Goal: Information Seeking & Learning: Learn about a topic

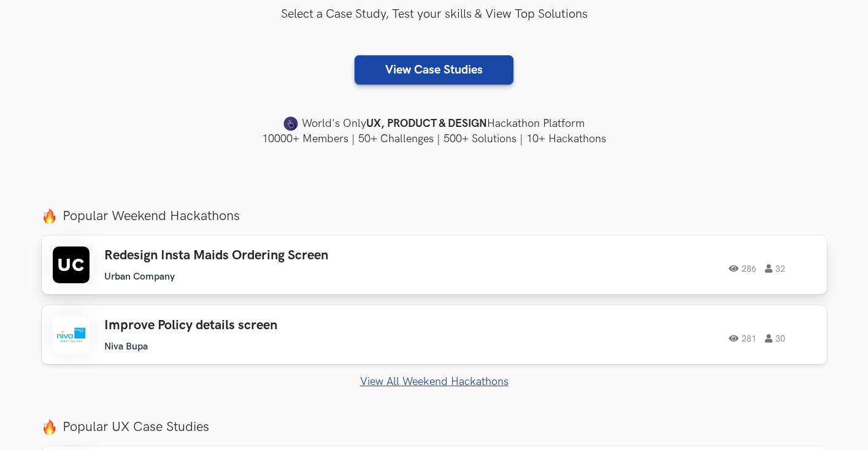
scroll to position [305, 0]
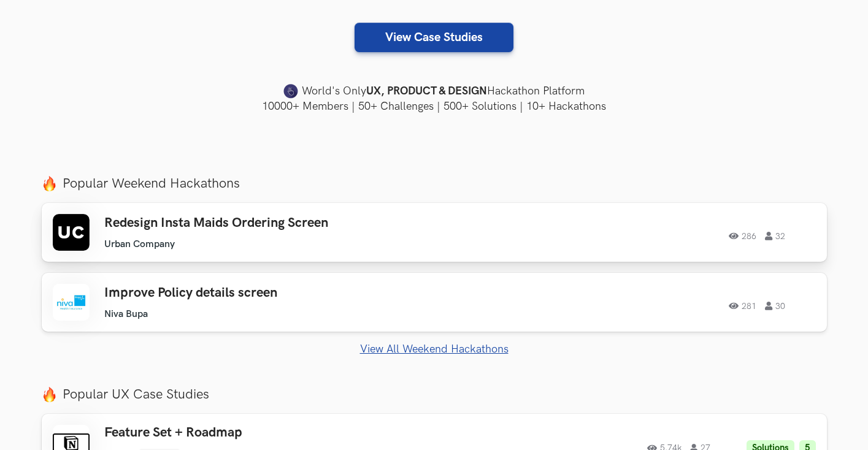
click at [380, 247] on ul "Urban Company" at bounding box center [278, 245] width 348 height 12
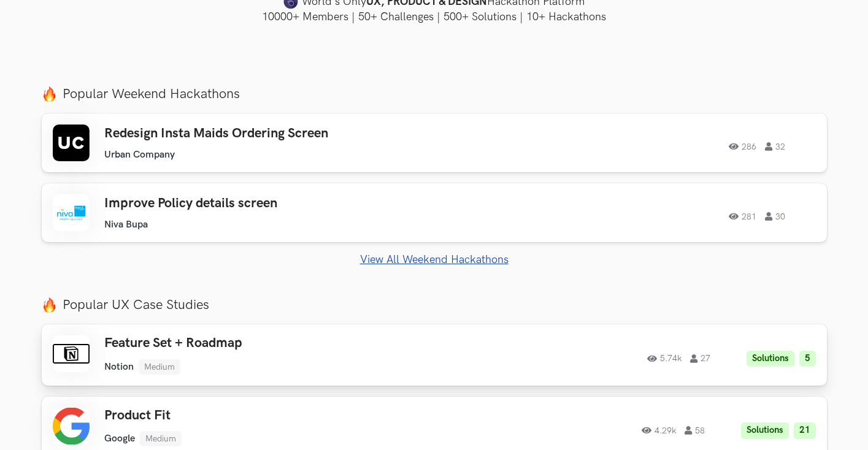
scroll to position [394, 0]
click at [427, 258] on link "View All Weekend Hackathons" at bounding box center [434, 260] width 785 height 13
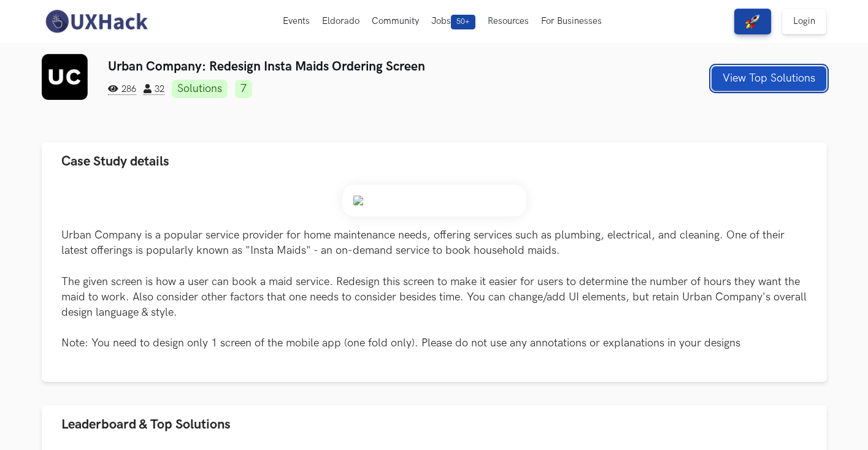
click at [774, 76] on button "View Top Solutions" at bounding box center [768, 78] width 115 height 25
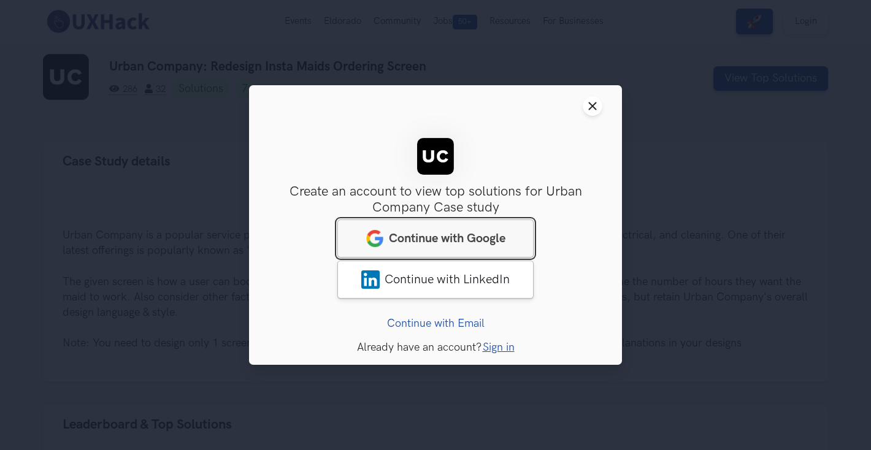
click at [459, 245] on span "Continue with Google" at bounding box center [447, 238] width 117 height 15
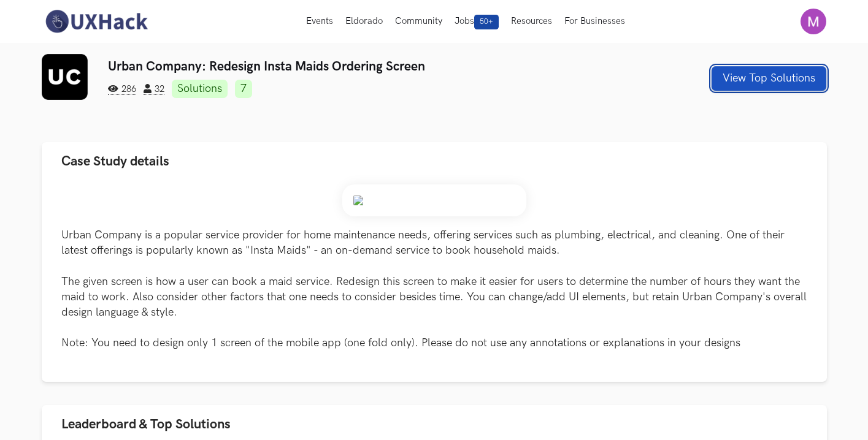
click at [740, 78] on button "View Top Solutions" at bounding box center [768, 78] width 115 height 25
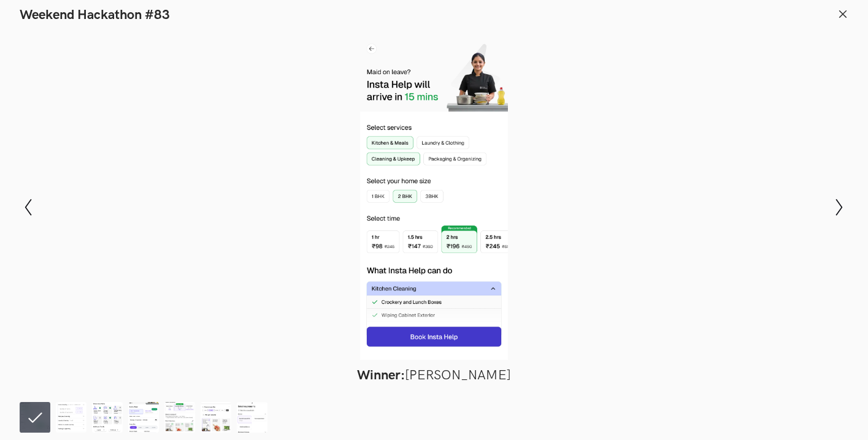
scroll to position [15, 0]
click at [59, 413] on img at bounding box center [71, 417] width 31 height 31
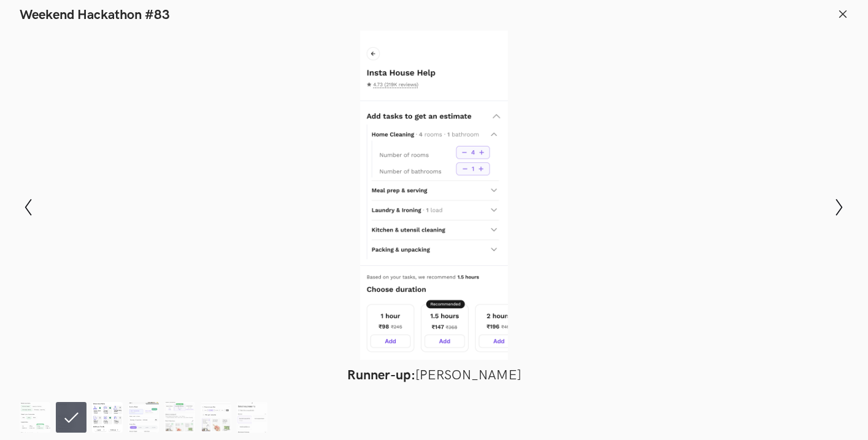
click at [110, 415] on img at bounding box center [107, 417] width 31 height 31
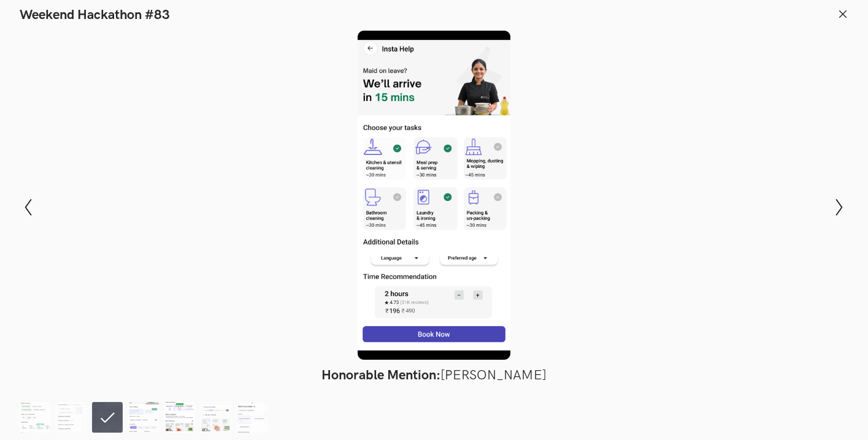
click at [189, 415] on img at bounding box center [179, 417] width 31 height 31
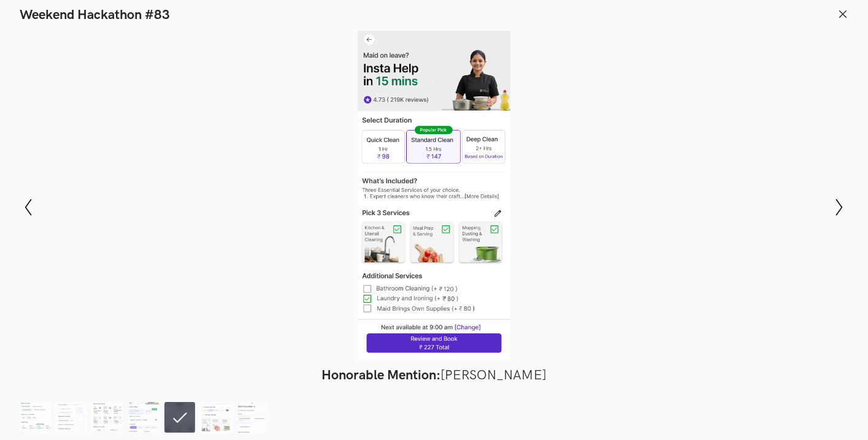
click at [235, 416] on ol at bounding box center [146, 417] width 253 height 31
click at [261, 415] on img at bounding box center [252, 417] width 31 height 31
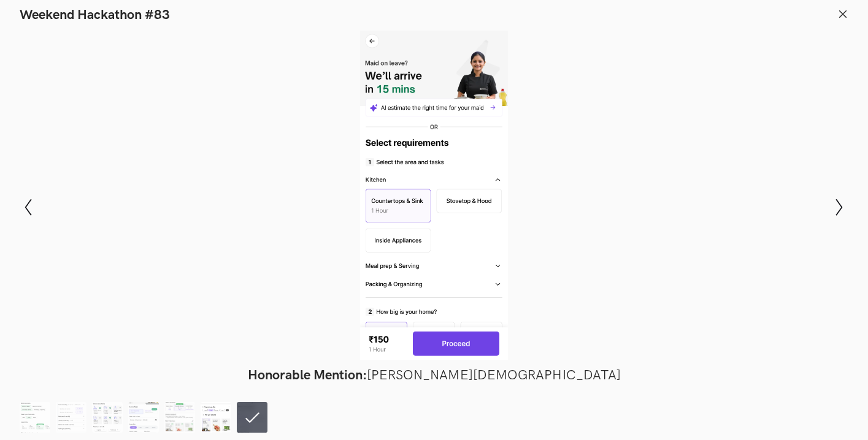
click at [212, 417] on img at bounding box center [216, 417] width 31 height 31
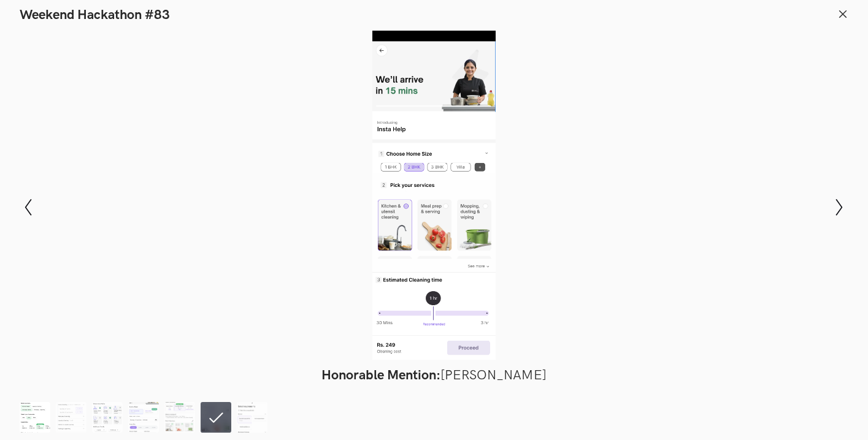
click at [44, 408] on img at bounding box center [35, 417] width 31 height 31
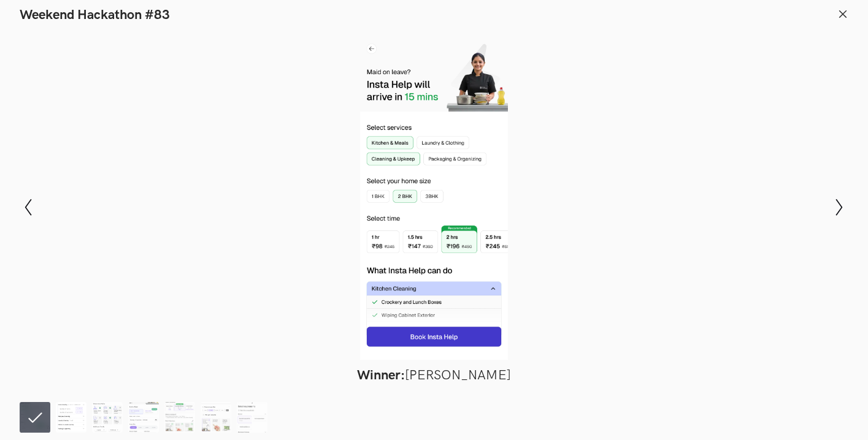
click at [72, 422] on img at bounding box center [71, 417] width 31 height 31
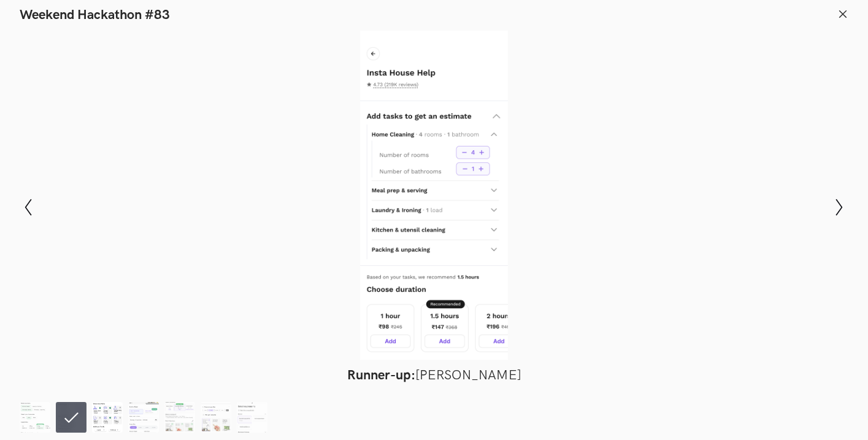
click at [109, 427] on img at bounding box center [107, 417] width 31 height 31
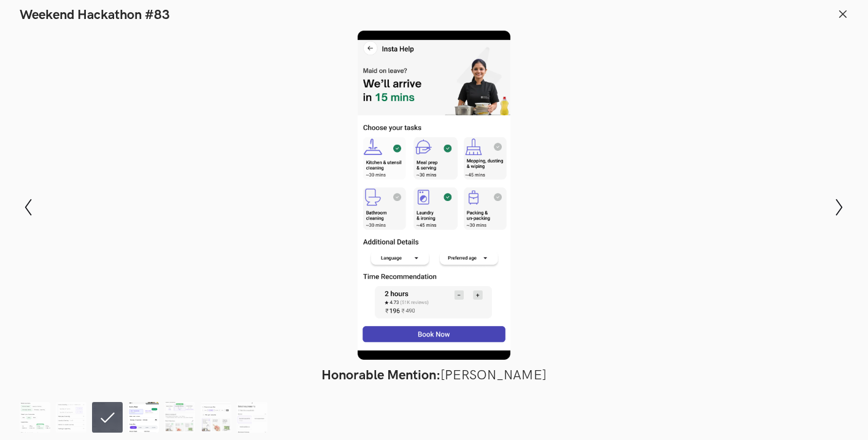
click at [152, 421] on img at bounding box center [143, 417] width 31 height 31
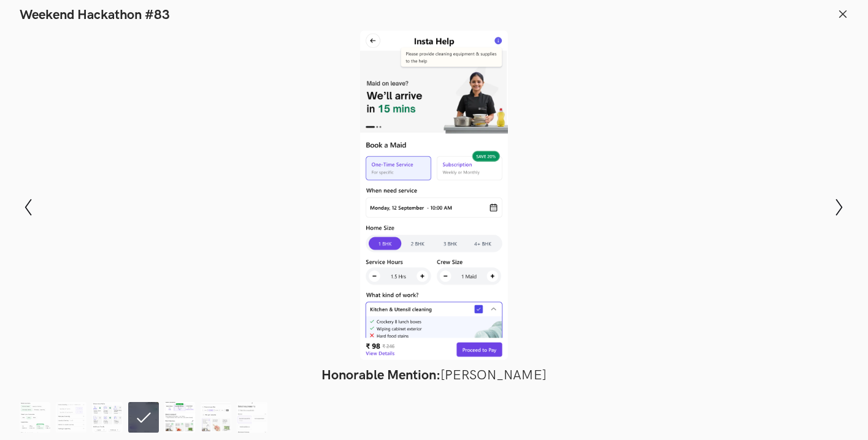
click at [183, 419] on img at bounding box center [179, 417] width 31 height 31
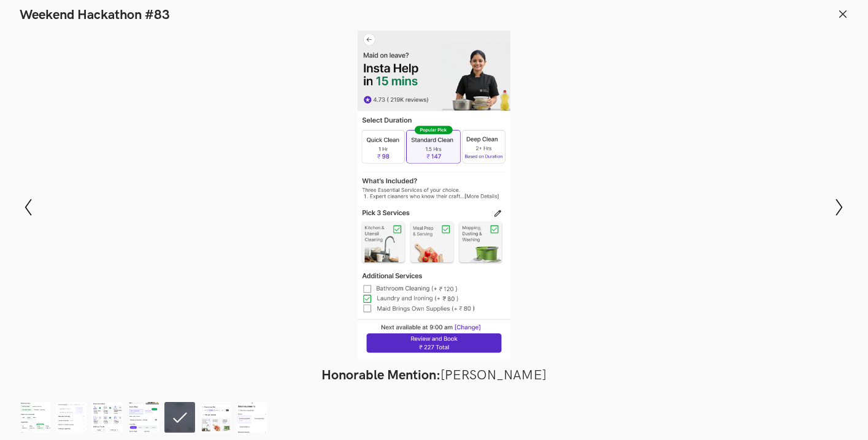
click at [841, 12] on line at bounding box center [842, 13] width 7 height 7
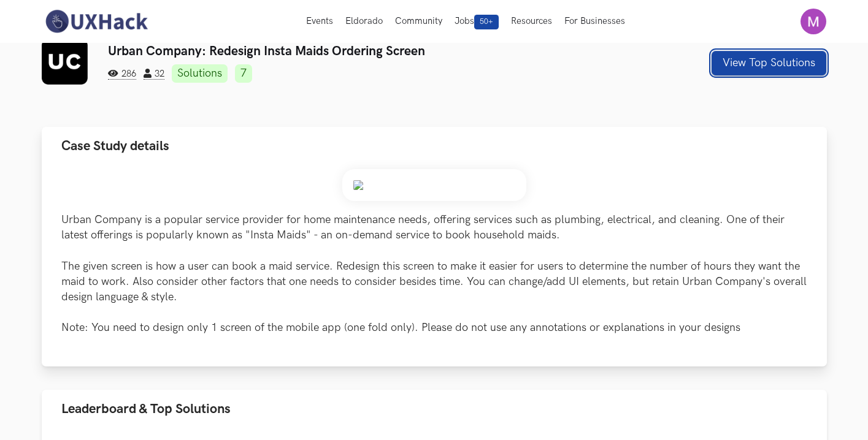
scroll to position [0, 0]
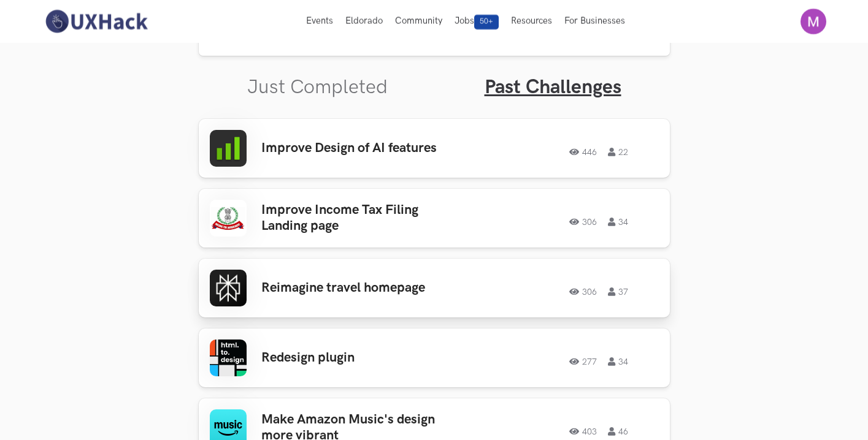
scroll to position [366, 0]
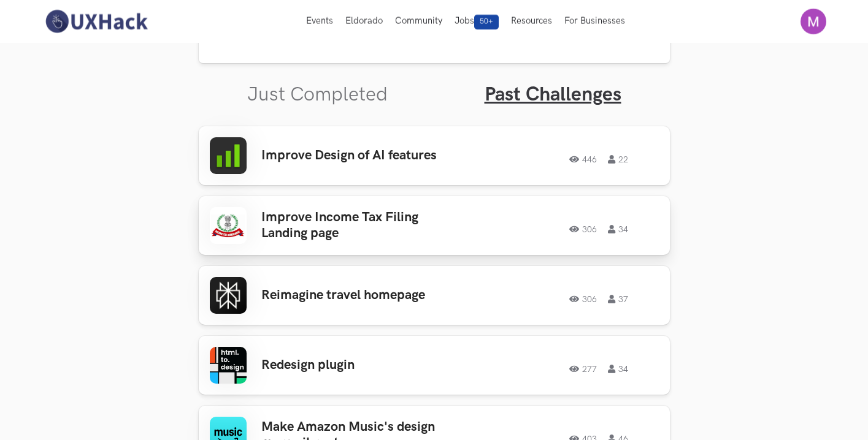
click at [467, 231] on div "306 34" at bounding box center [562, 226] width 191 height 16
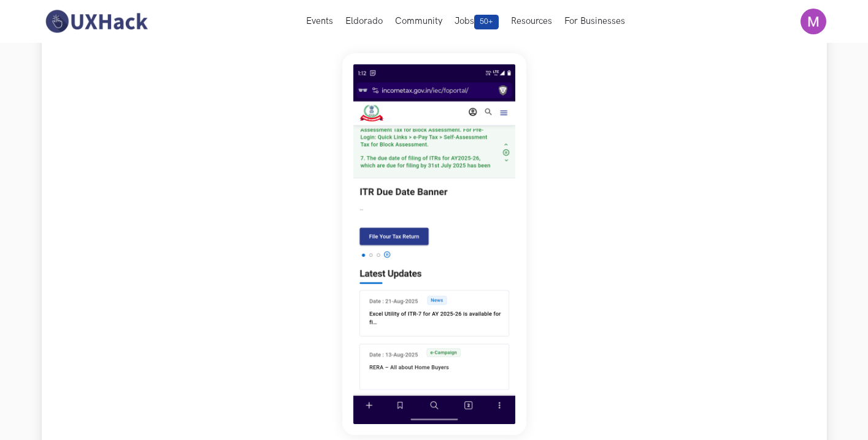
scroll to position [40, 0]
